Goal: Task Accomplishment & Management: Manage account settings

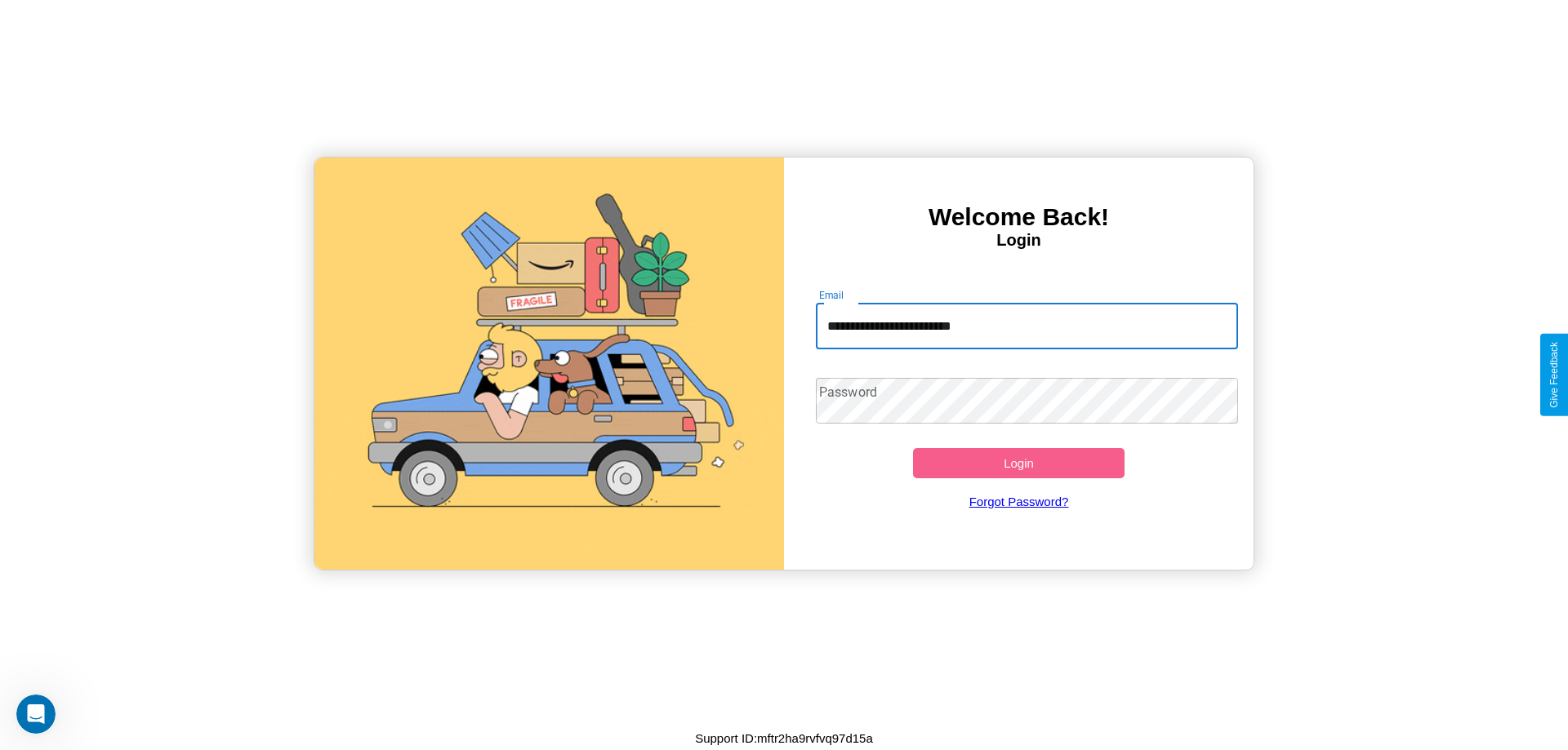
type input "**********"
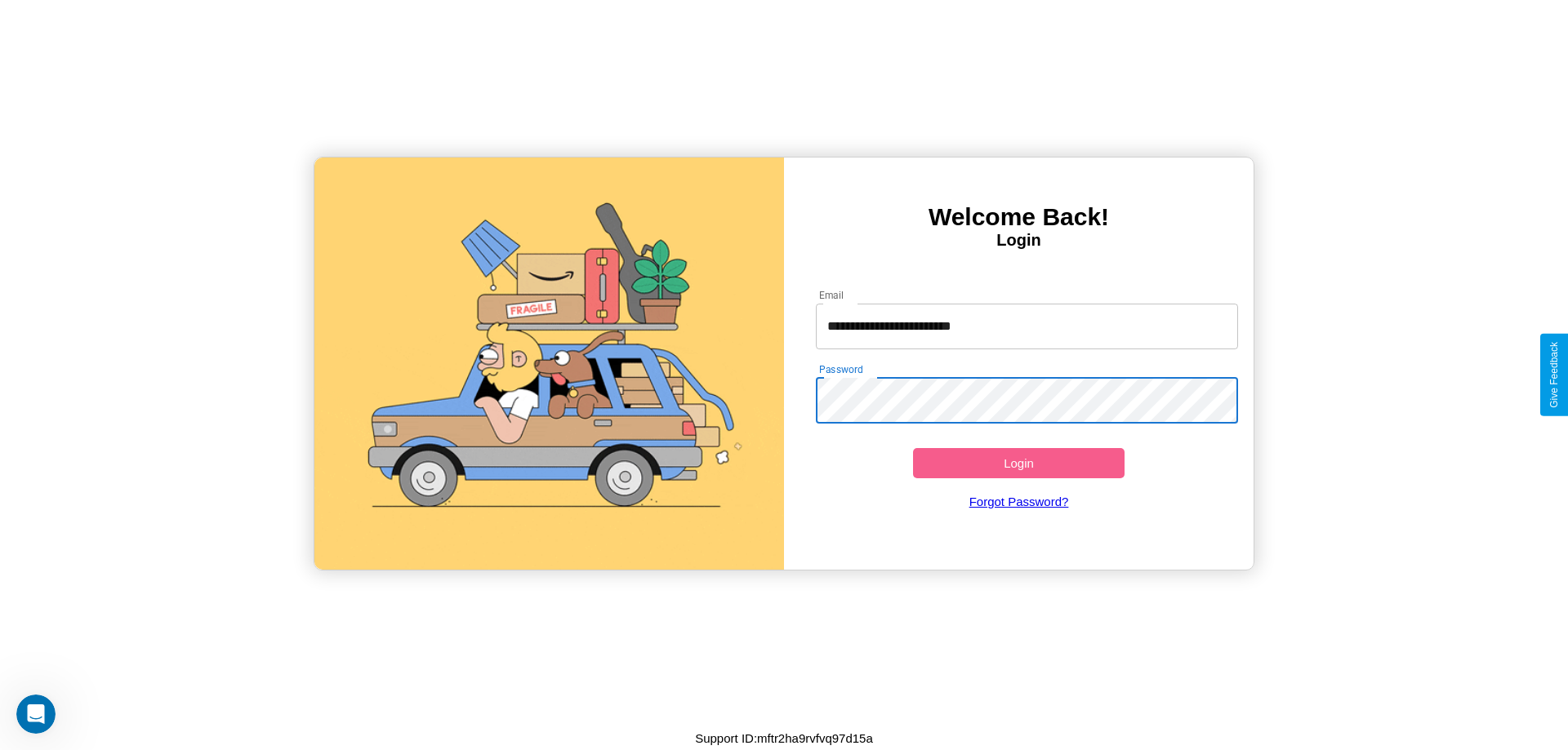
click at [1018, 463] on button "Login" at bounding box center [1018, 463] width 211 height 30
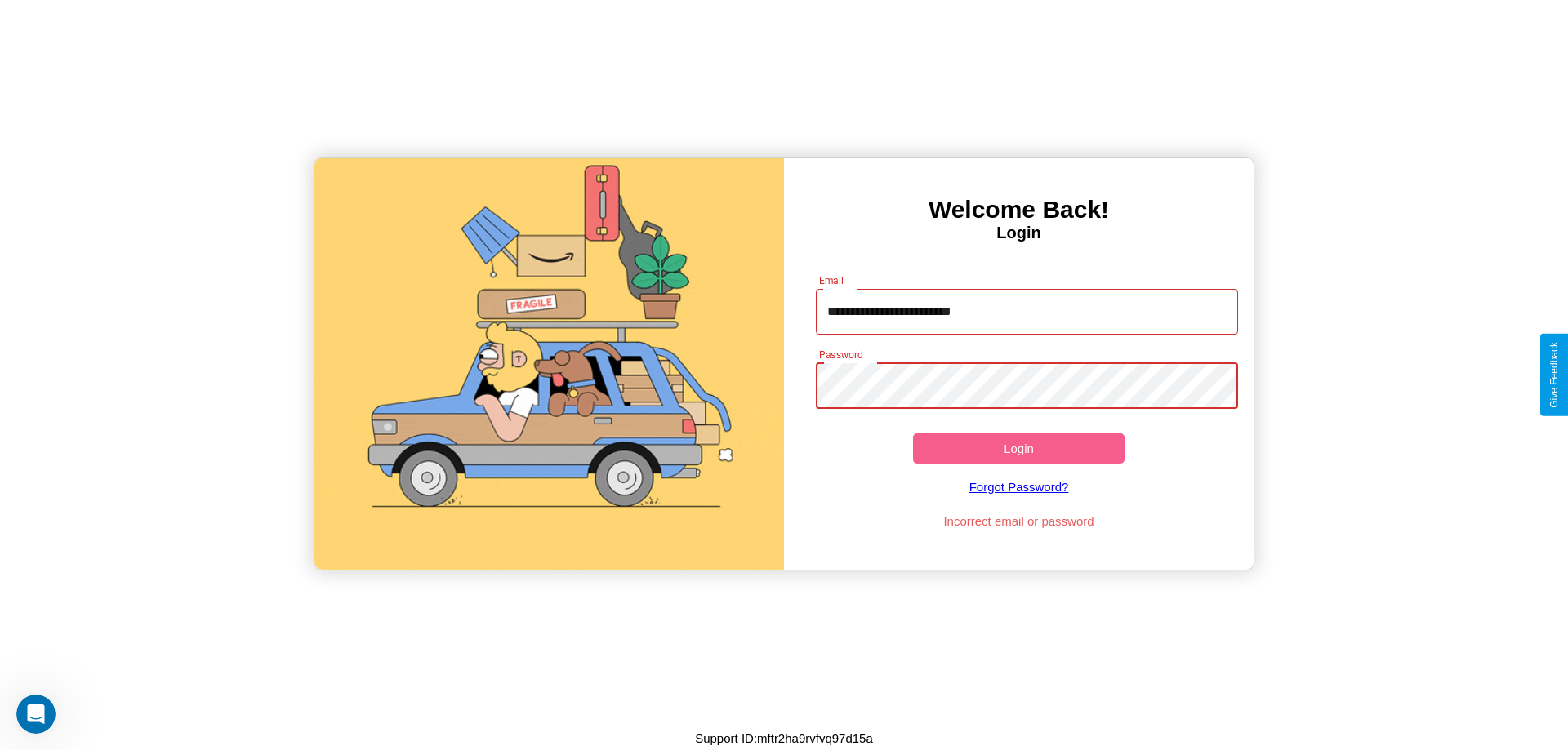
click at [1018, 448] on button "Login" at bounding box center [1018, 448] width 211 height 30
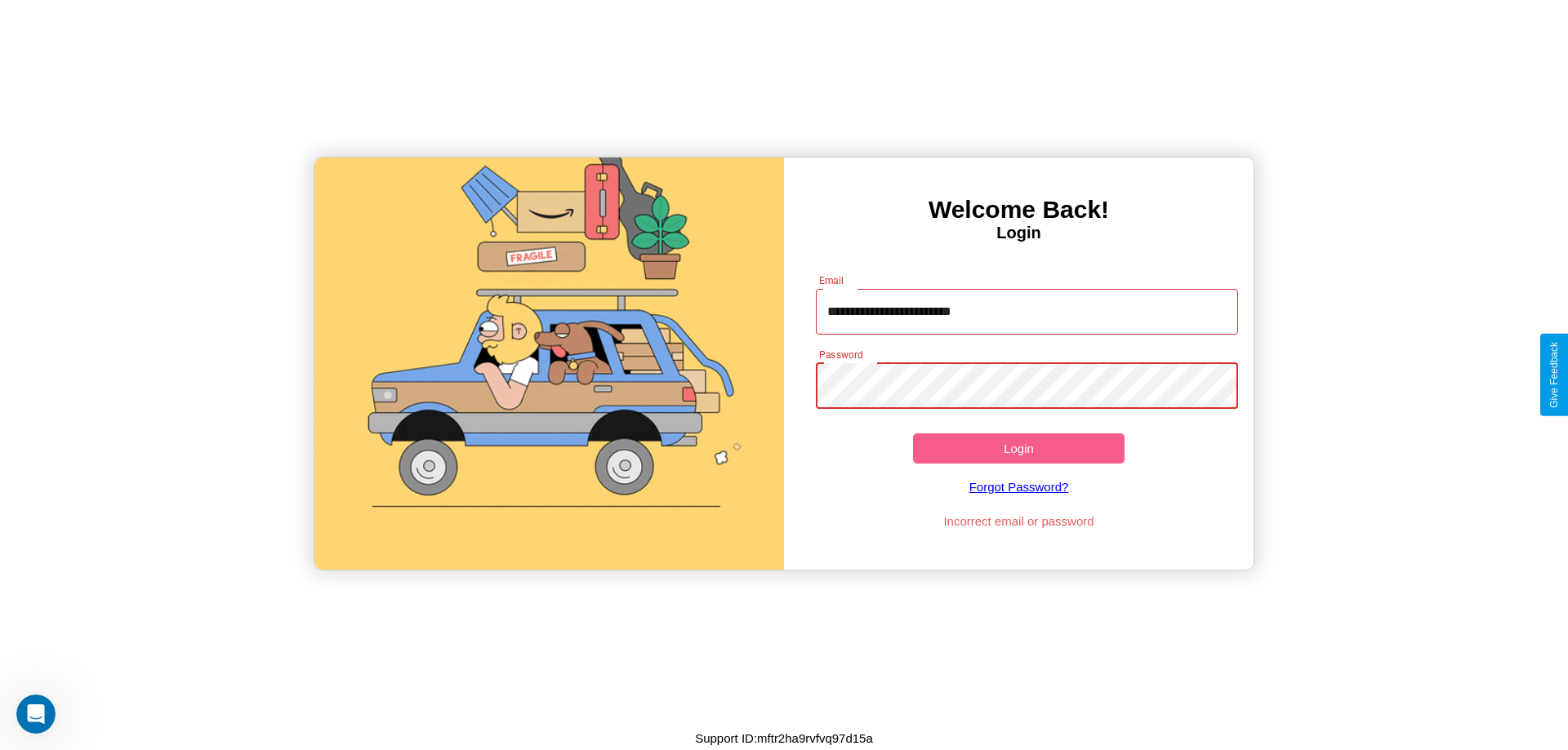
click at [1018, 448] on button "Login" at bounding box center [1018, 448] width 211 height 30
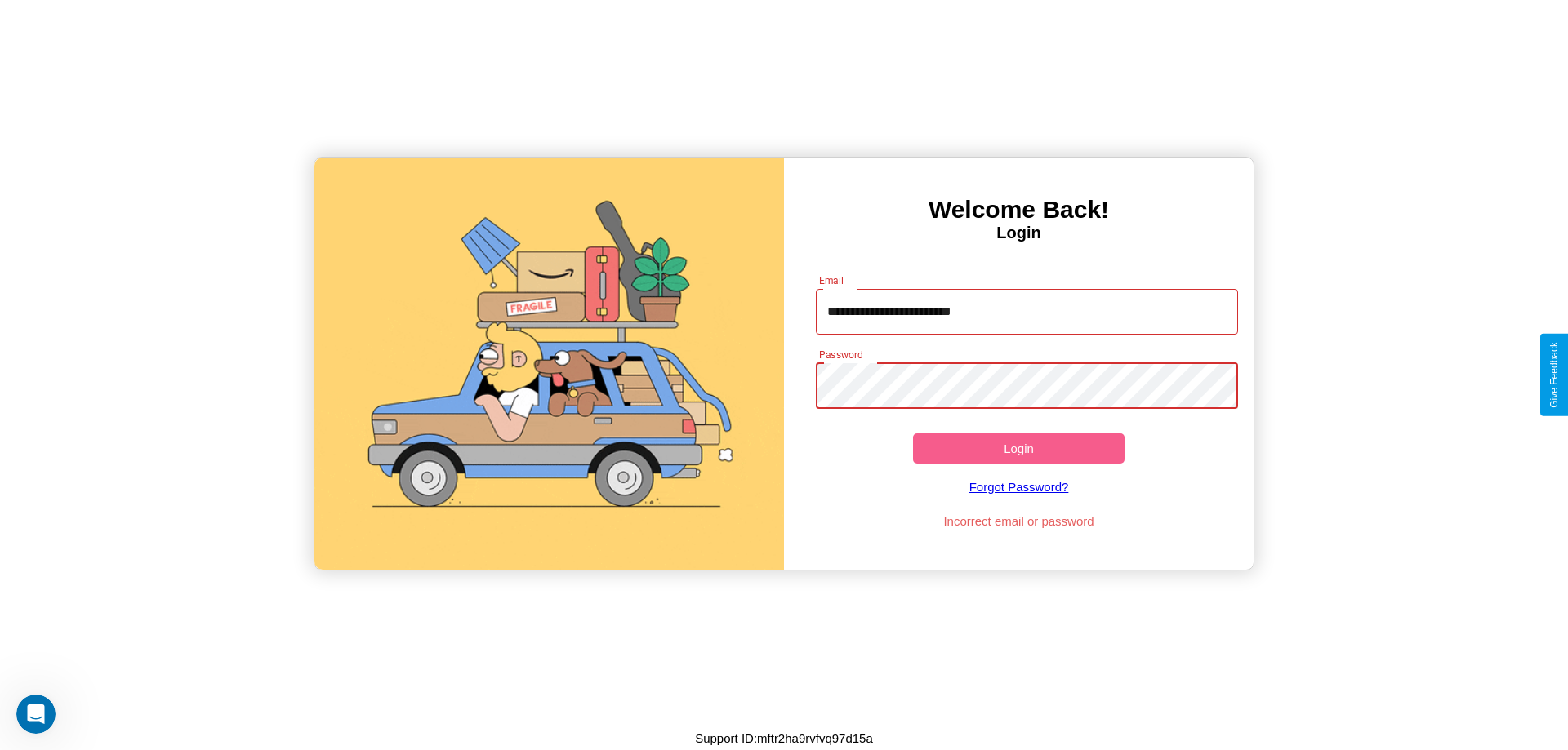
click at [1018, 448] on button "Login" at bounding box center [1018, 448] width 211 height 30
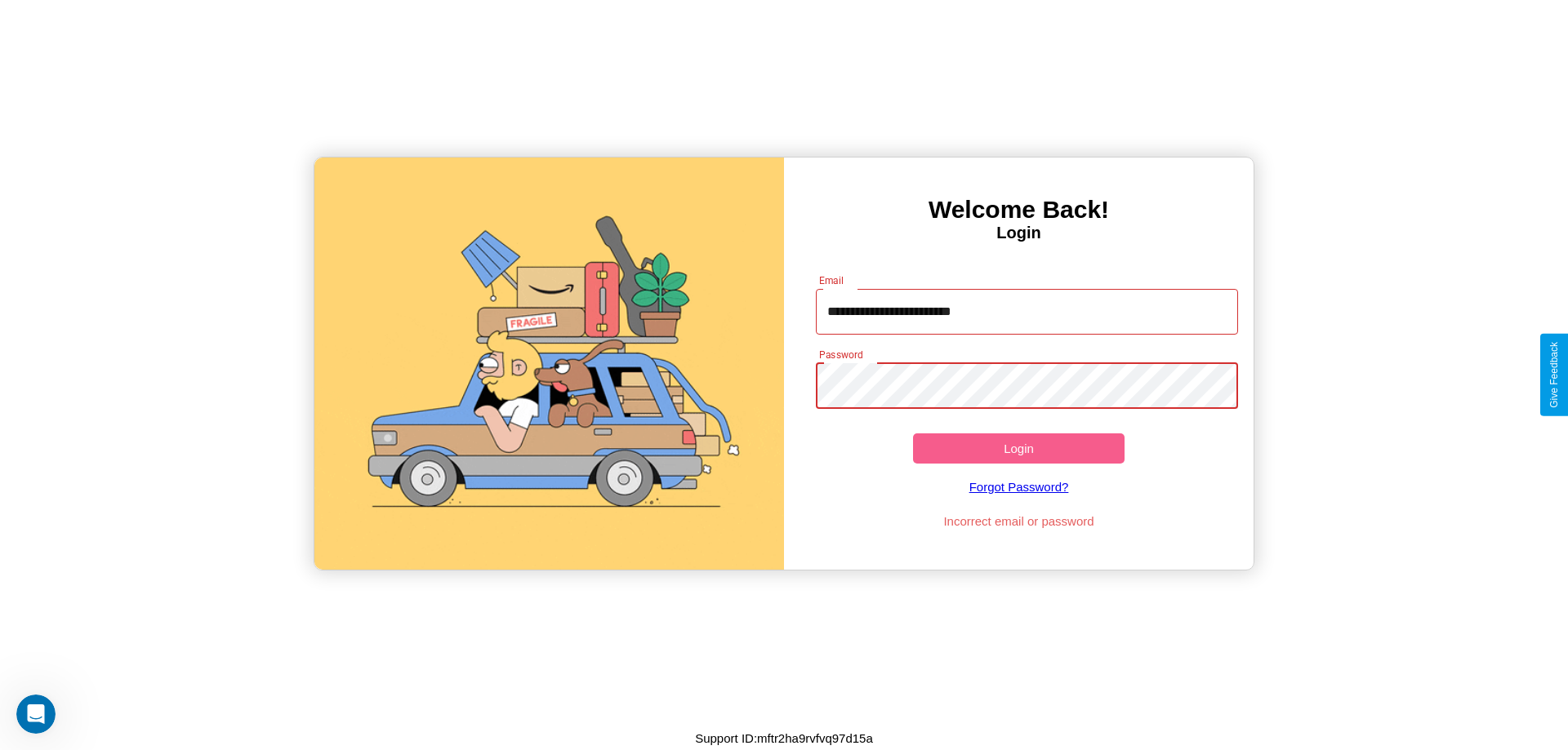
click at [1018, 448] on button "Login" at bounding box center [1018, 448] width 211 height 30
